Goal: Information Seeking & Learning: Learn about a topic

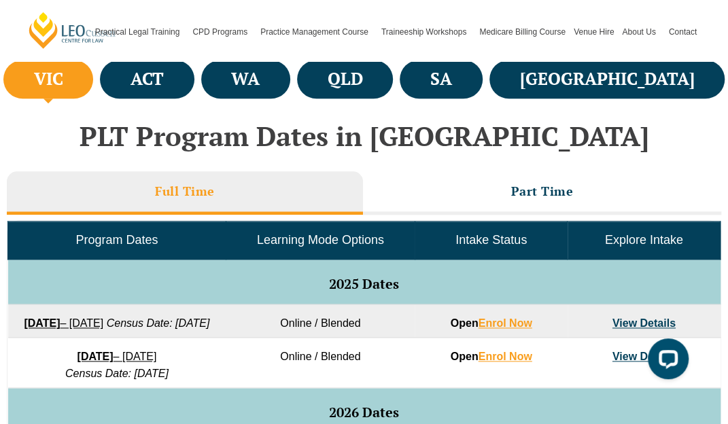
scroll to position [469, 0]
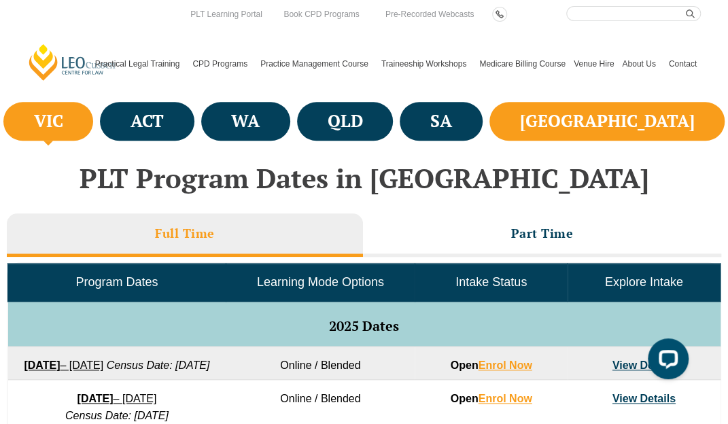
click at [663, 120] on h4 "NSW" at bounding box center [606, 121] width 175 height 22
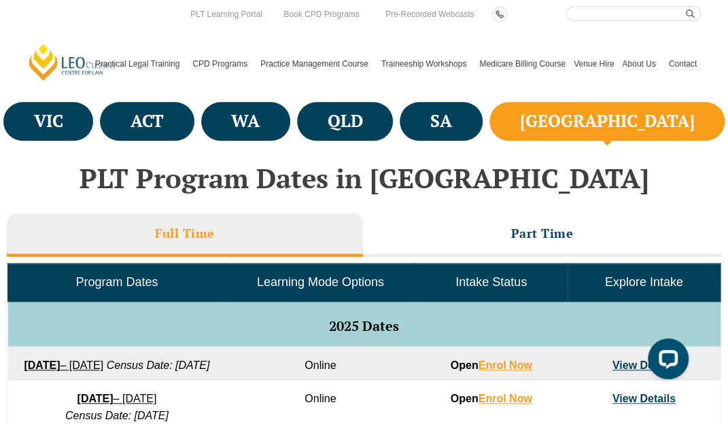
click at [663, 120] on h4 "NSW" at bounding box center [606, 121] width 175 height 22
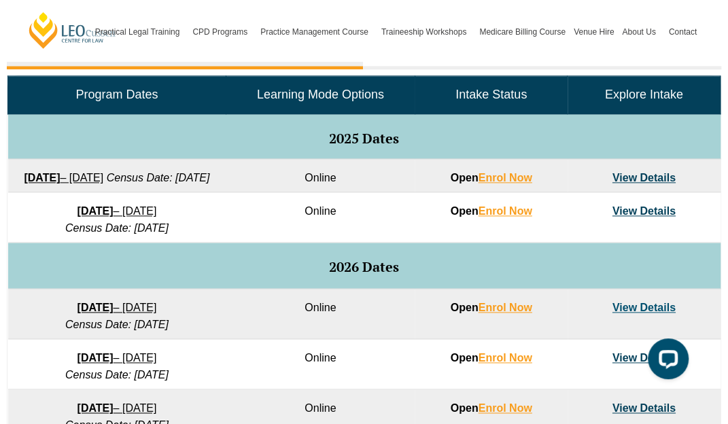
scroll to position [552, 0]
